Goal: Transaction & Acquisition: Purchase product/service

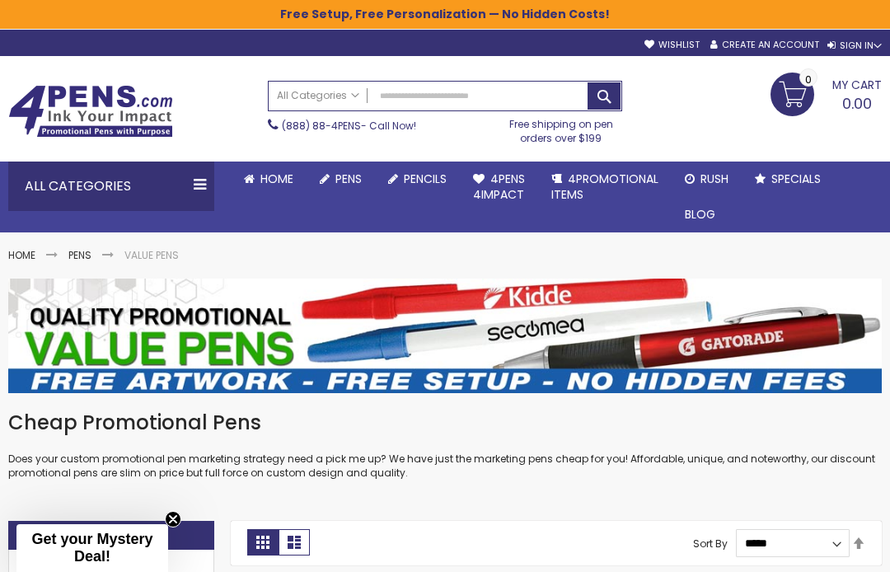
click at [0, 0] on span "Specials" at bounding box center [0, 0] width 0 height 0
click at [358, 93] on span "All Categories" at bounding box center [318, 95] width 82 height 13
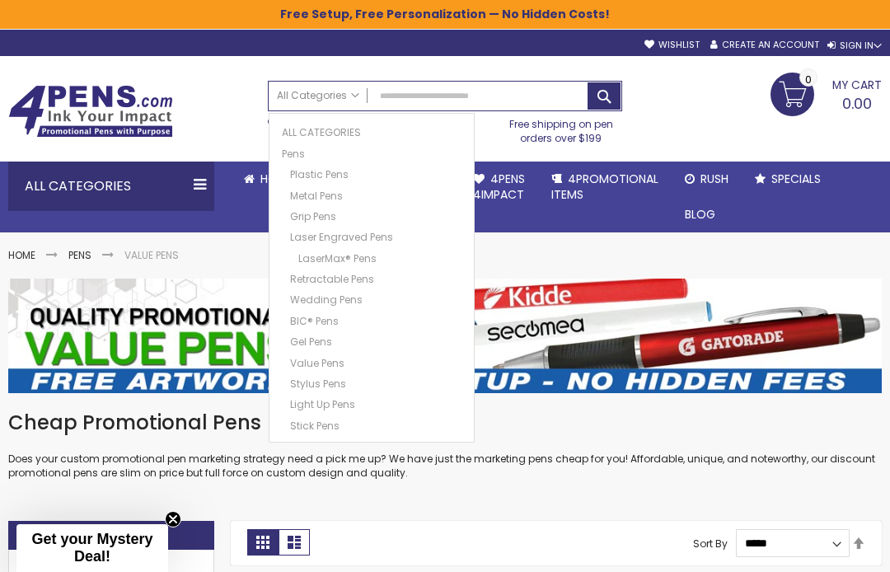
click at [339, 189] on link "Metal Pens" at bounding box center [376, 193] width 180 height 17
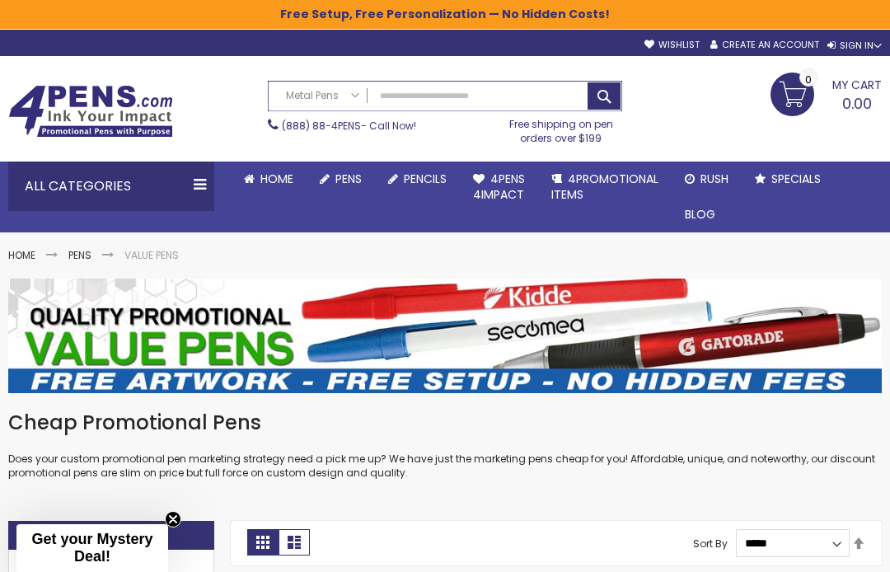
click at [419, 103] on input "Search" at bounding box center [445, 96] width 353 height 29
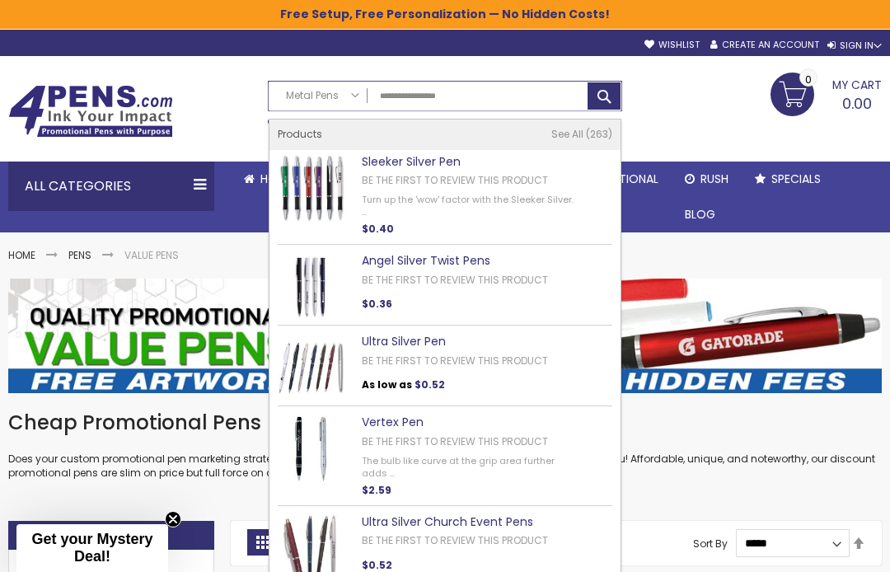
type input "**********"
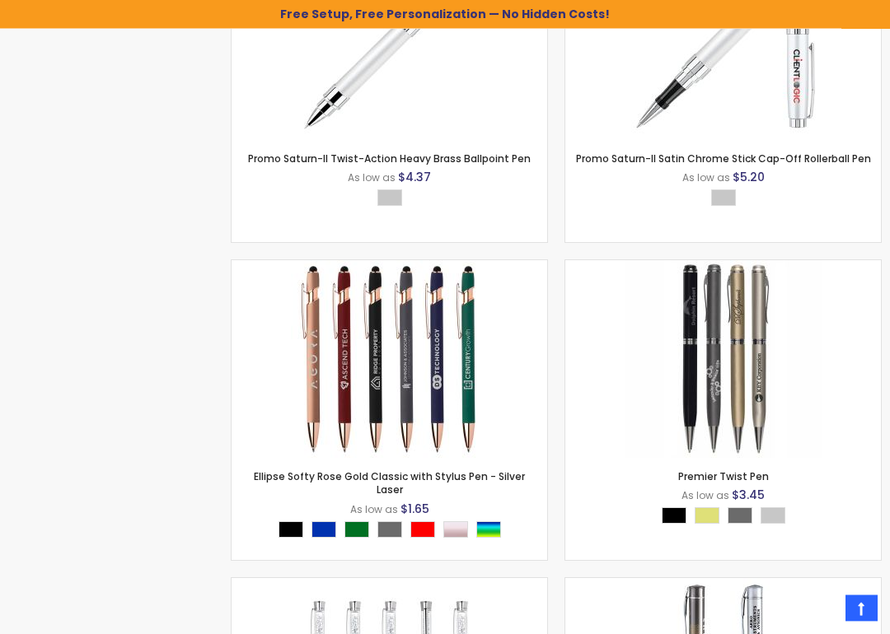
scroll to position [2304, 0]
click at [466, 521] on div "Rose Gold" at bounding box center [455, 529] width 25 height 16
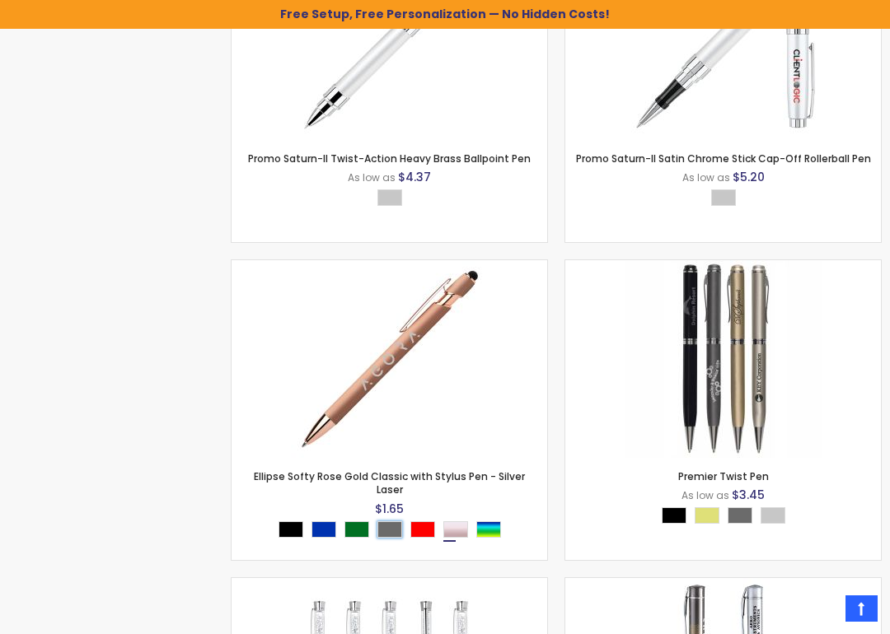
click at [393, 521] on div "Grey" at bounding box center [389, 529] width 25 height 16
type input "****"
click at [486, 392] on img at bounding box center [390, 359] width 198 height 198
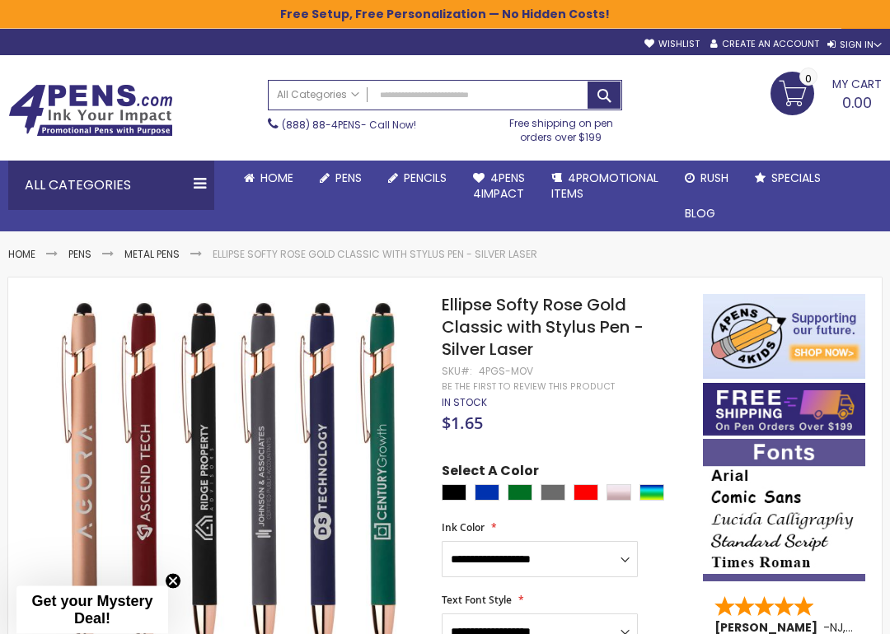
scroll to position [1, 0]
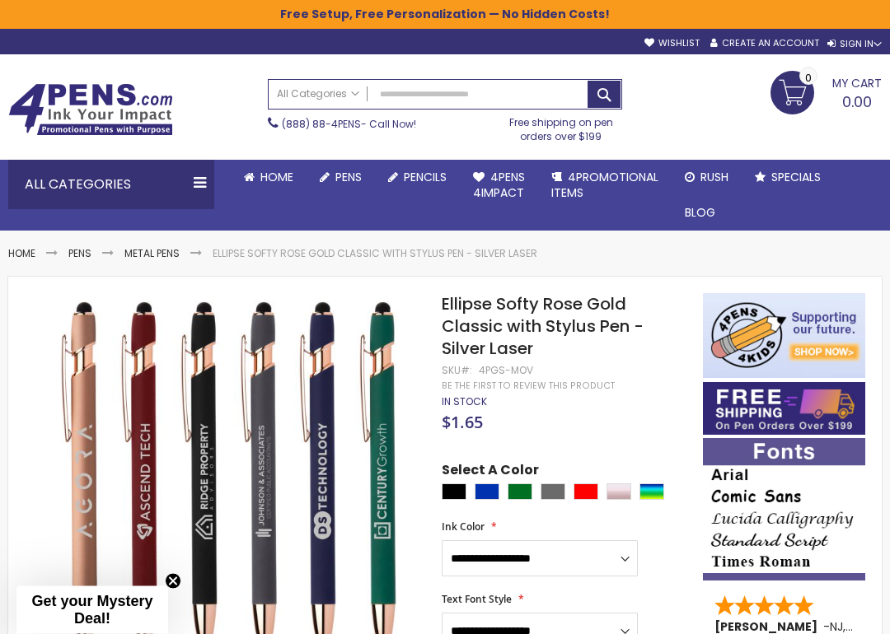
click at [675, 44] on link "Wishlist" at bounding box center [671, 44] width 55 height 12
